Goal: Task Accomplishment & Management: Manage account settings

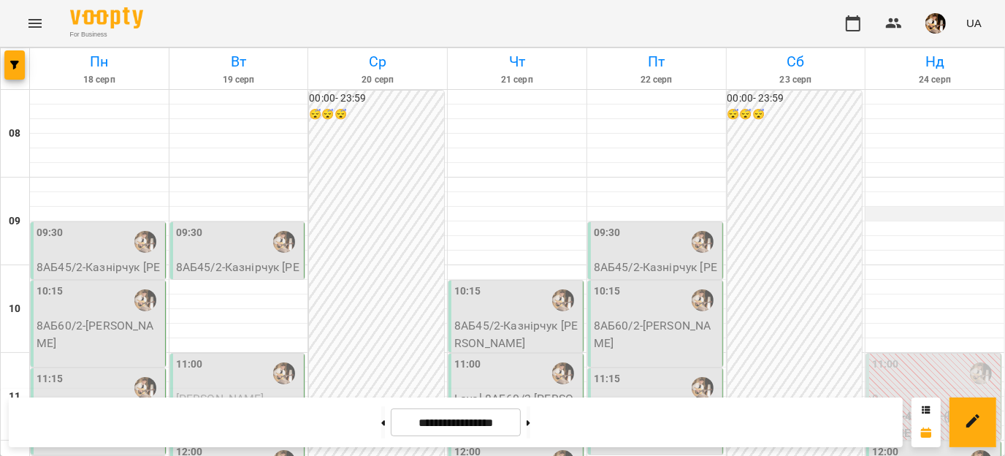
click at [885, 215] on div at bounding box center [935, 214] width 139 height 15
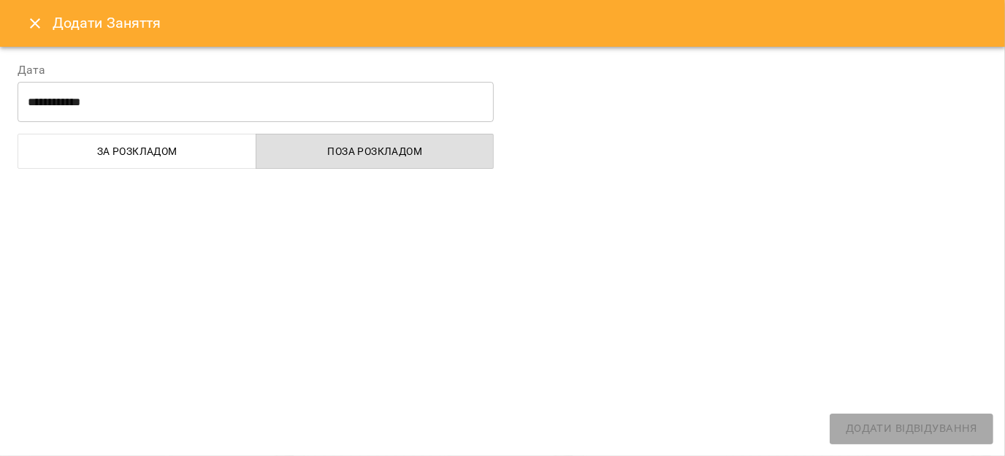
select select "**********"
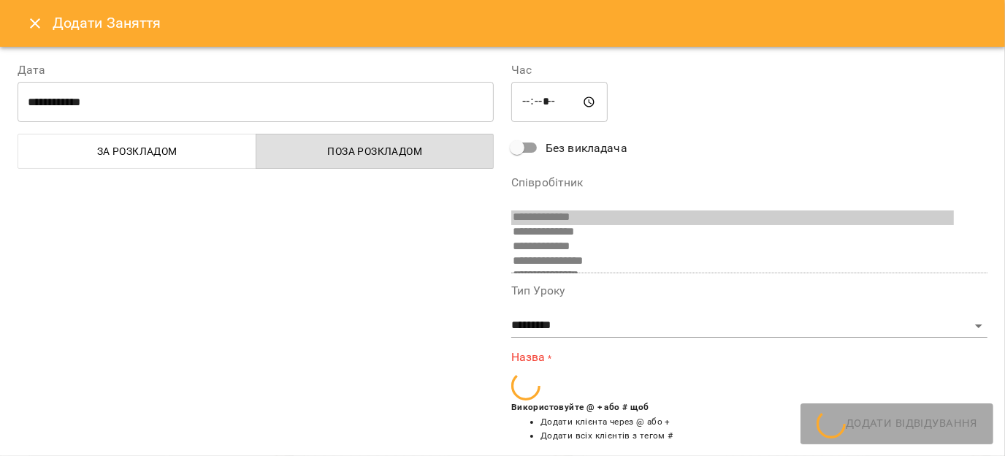
scroll to position [226, 0]
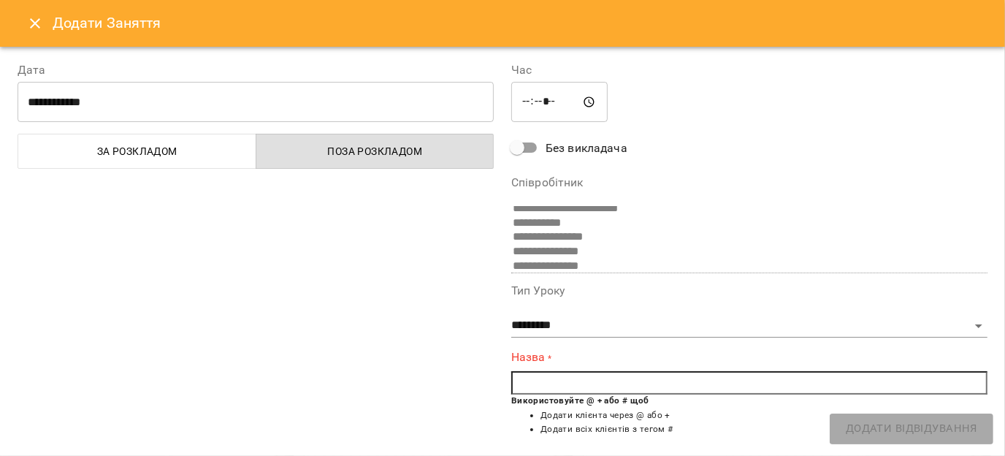
click at [31, 45] on div "Додати Заняття" at bounding box center [502, 23] width 1005 height 47
click at [31, 27] on icon "Close" at bounding box center [35, 23] width 10 height 10
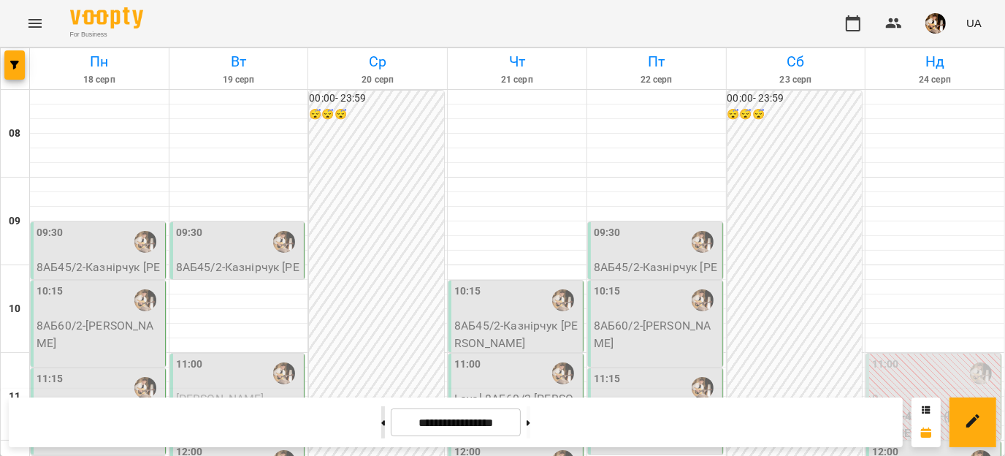
click at [381, 419] on button at bounding box center [383, 422] width 4 height 32
type input "**********"
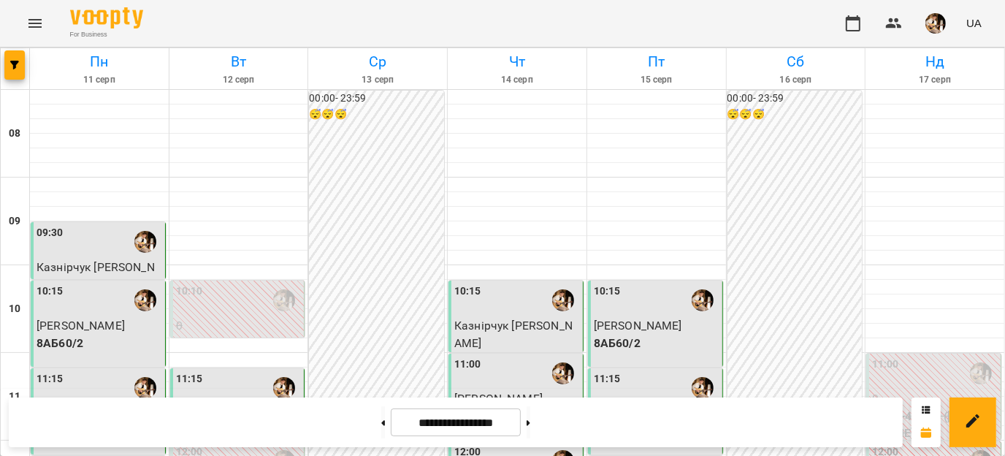
scroll to position [364, 0]
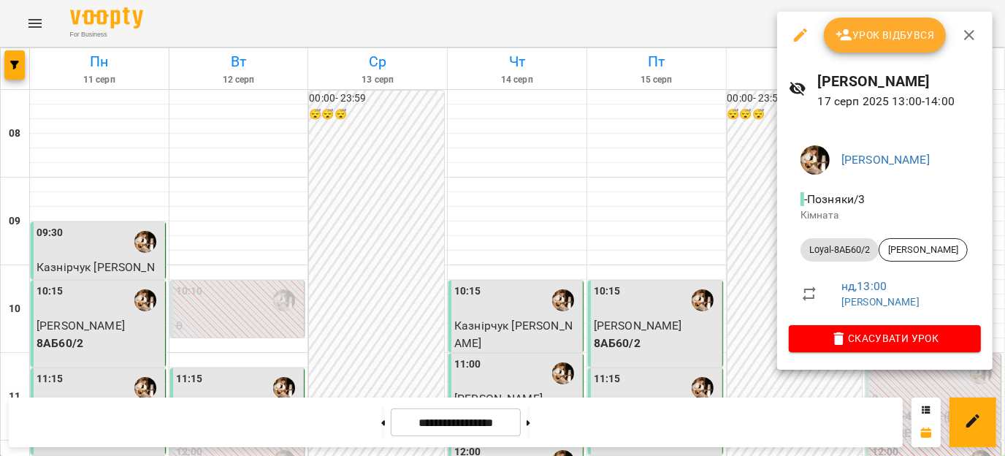
click at [890, 46] on button "Урок відбувся" at bounding box center [885, 35] width 123 height 35
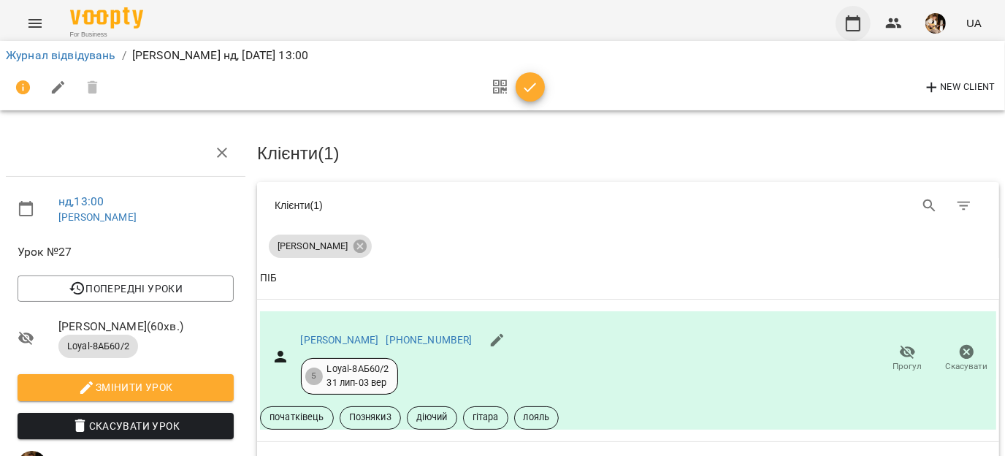
click at [861, 23] on icon "button" at bounding box center [853, 24] width 18 height 18
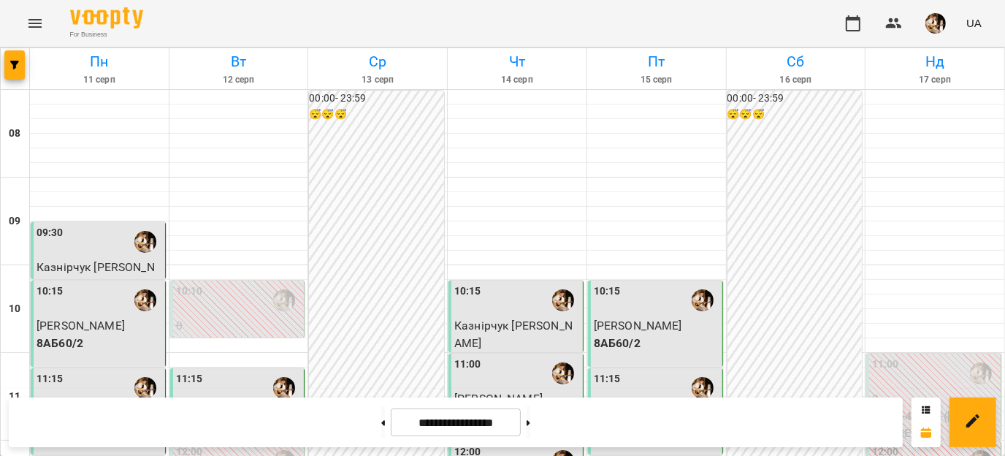
scroll to position [474, 0]
